Goal: Transaction & Acquisition: Purchase product/service

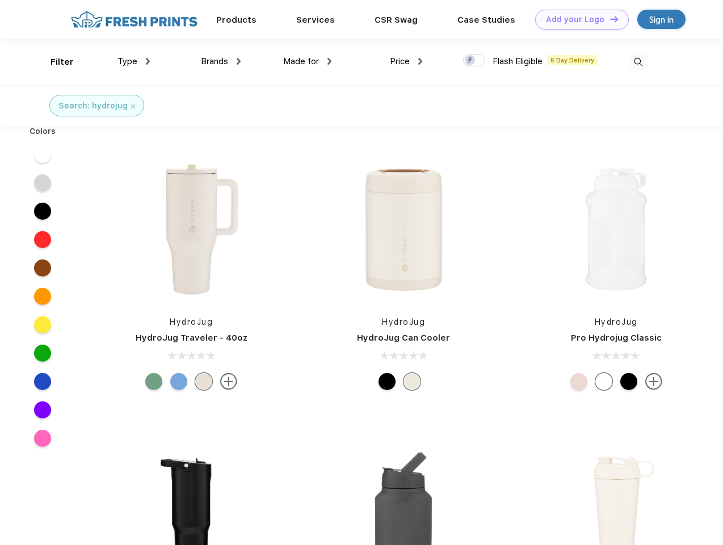
click at [578, 19] on link "Add your Logo Design Tool" at bounding box center [582, 20] width 94 height 20
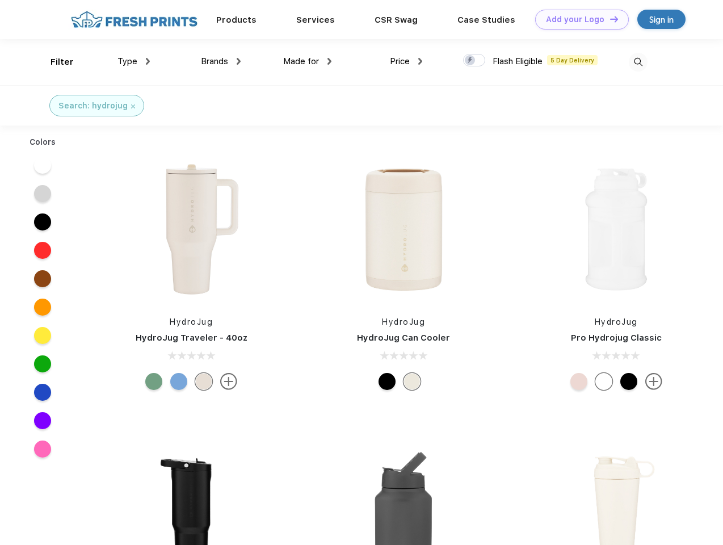
click at [0, 0] on div "Design Tool" at bounding box center [0, 0] width 0 height 0
click at [609, 19] on link "Add your Logo Design Tool" at bounding box center [582, 20] width 94 height 20
click at [54, 62] on div "Filter" at bounding box center [61, 62] width 23 height 13
click at [134, 61] on span "Type" at bounding box center [127, 61] width 20 height 10
click at [221, 61] on span "Brands" at bounding box center [214, 61] width 27 height 10
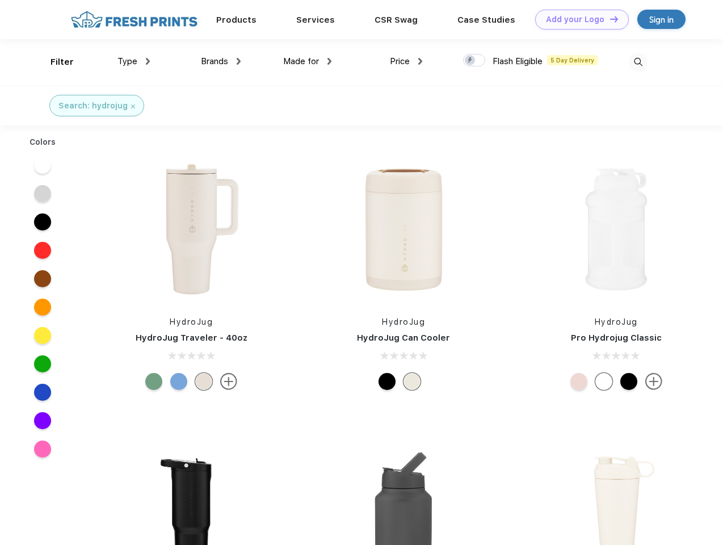
click at [308, 61] on span "Made for" at bounding box center [301, 61] width 36 height 10
click at [406, 61] on span "Price" at bounding box center [400, 61] width 20 height 10
click at [474, 61] on div at bounding box center [474, 60] width 22 height 12
click at [470, 61] on input "checkbox" at bounding box center [466, 56] width 7 height 7
click at [638, 62] on img at bounding box center [638, 62] width 19 height 19
